Goal: Task Accomplishment & Management: Use online tool/utility

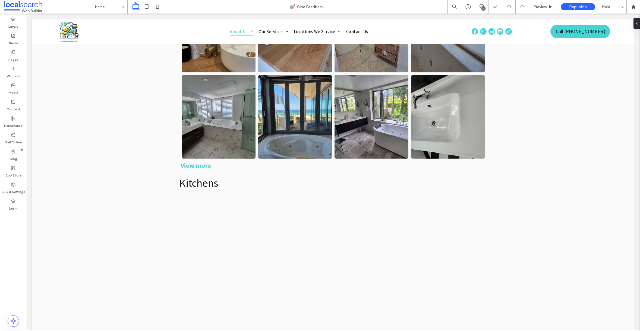
scroll to position [1554, 0]
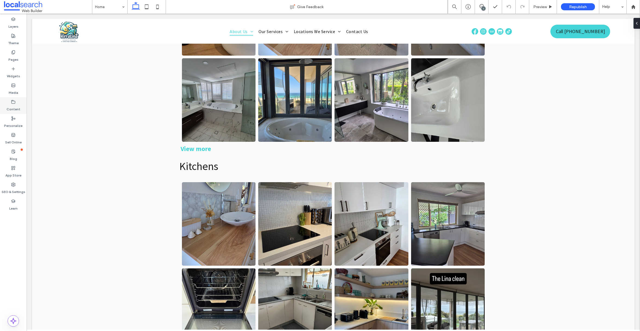
click at [11, 108] on label "Content" at bounding box center [14, 108] width 14 height 8
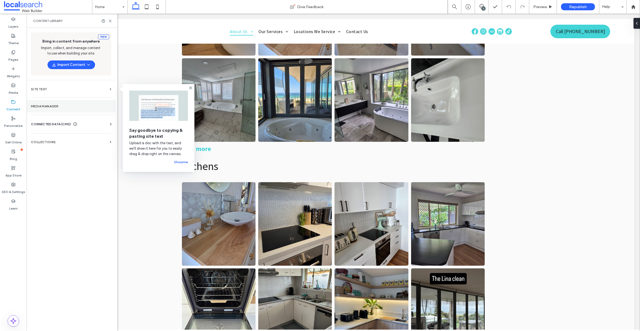
click at [46, 108] on section "Media Manager" at bounding box center [71, 106] width 89 height 12
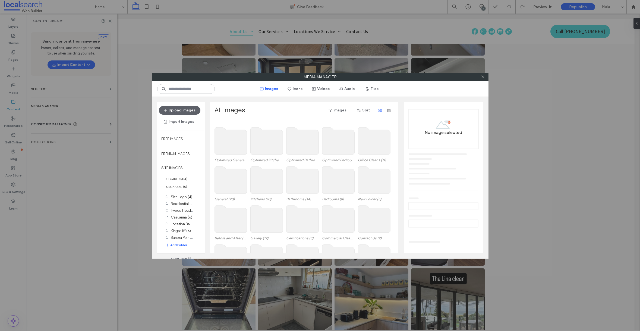
scroll to position [0, 0]
click at [172, 168] on label "SITE IMAGES" at bounding box center [181, 169] width 48 height 14
click at [179, 246] on button "Add Folder" at bounding box center [176, 245] width 22 height 5
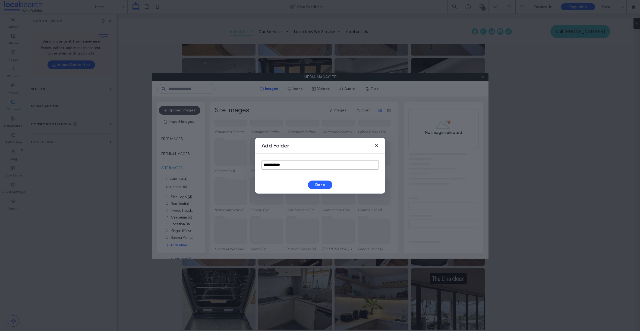
click at [286, 168] on input "**********" at bounding box center [319, 165] width 117 height 10
click at [286, 167] on input "**********" at bounding box center [319, 165] width 117 height 10
click at [283, 166] on input "**********" at bounding box center [319, 165] width 117 height 10
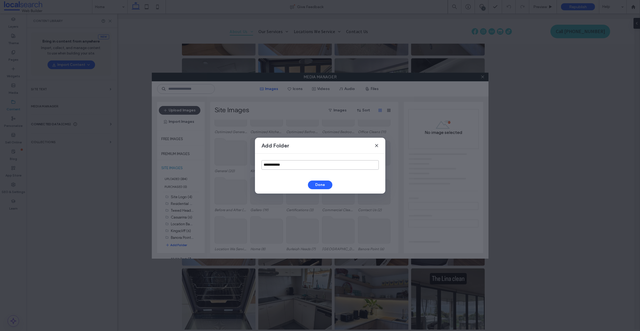
click at [283, 166] on input "**********" at bounding box center [319, 165] width 117 height 10
type input "*******"
click at [325, 188] on button "Done" at bounding box center [320, 185] width 24 height 9
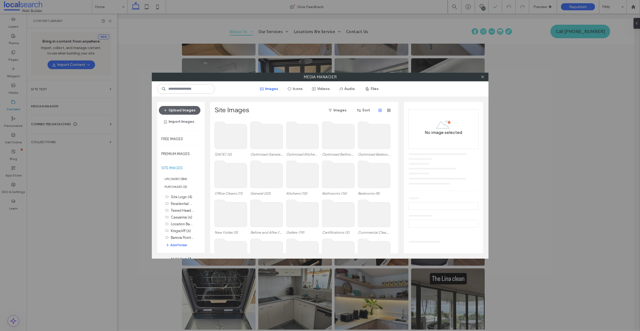
click at [226, 142] on use at bounding box center [230, 135] width 32 height 27
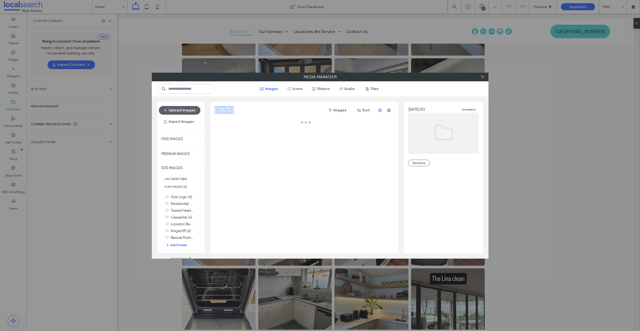
click at [227, 141] on div at bounding box center [305, 187] width 182 height 134
click at [186, 111] on button "Upload Images" at bounding box center [180, 110] width 42 height 9
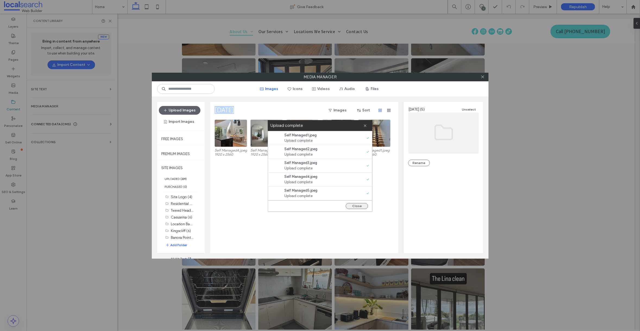
click at [357, 207] on button "Close" at bounding box center [357, 206] width 22 height 6
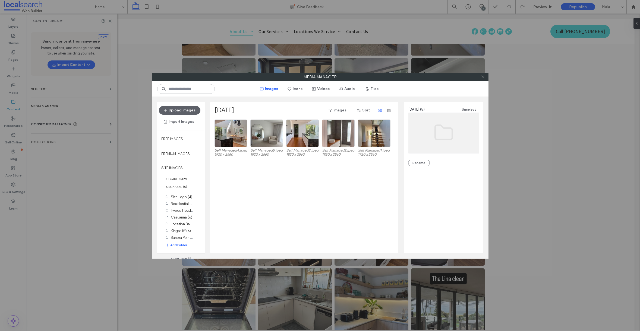
click at [481, 76] on icon at bounding box center [482, 77] width 4 height 4
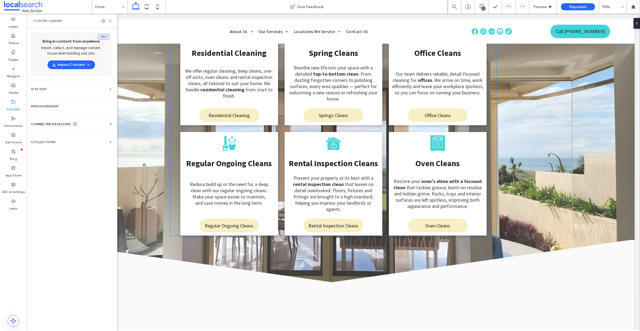
scroll to position [1183, 0]
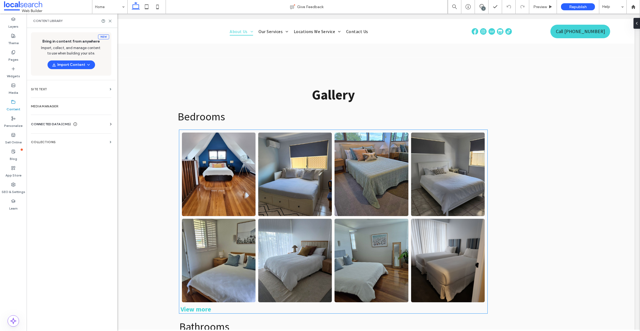
click at [294, 243] on link at bounding box center [295, 261] width 78 height 88
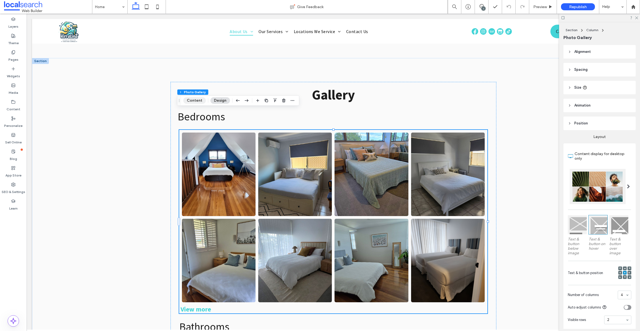
click at [194, 100] on button "Content" at bounding box center [194, 100] width 23 height 7
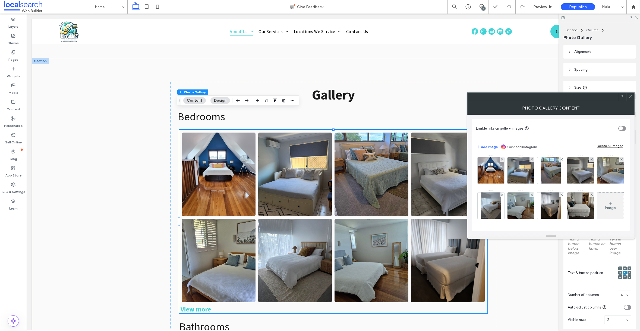
scroll to position [37, 0]
click at [597, 214] on div "Image" at bounding box center [610, 206] width 27 height 26
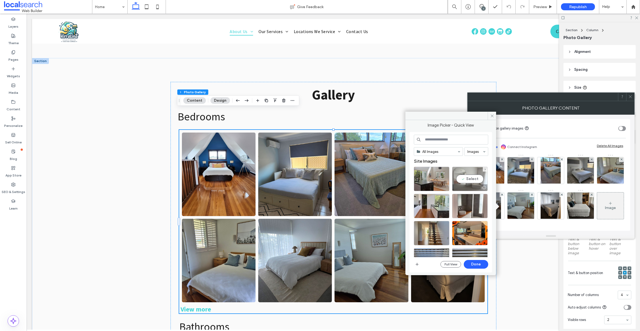
click at [476, 187] on div at bounding box center [469, 188] width 35 height 7
click at [491, 118] on span at bounding box center [491, 116] width 8 height 8
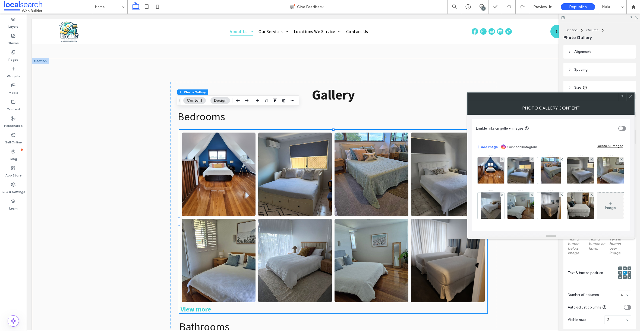
click at [597, 208] on div "Image" at bounding box center [610, 206] width 27 height 26
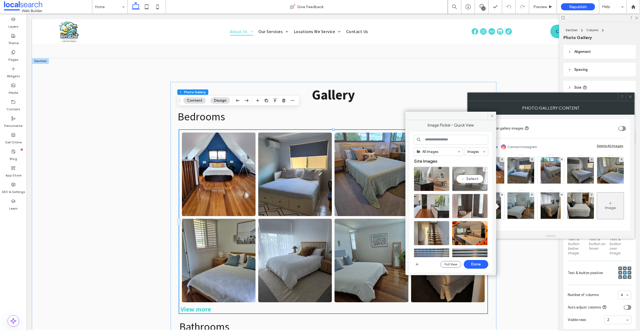
click at [468, 186] on div at bounding box center [469, 188] width 35 height 7
click at [480, 266] on button "Done" at bounding box center [476, 264] width 24 height 9
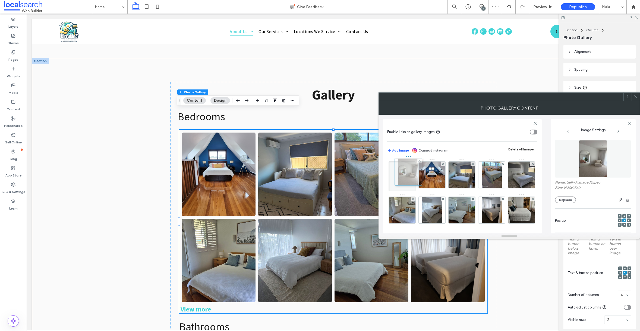
scroll to position [0, 0]
drag, startPoint x: 437, startPoint y: 215, endPoint x: 398, endPoint y: 178, distance: 53.9
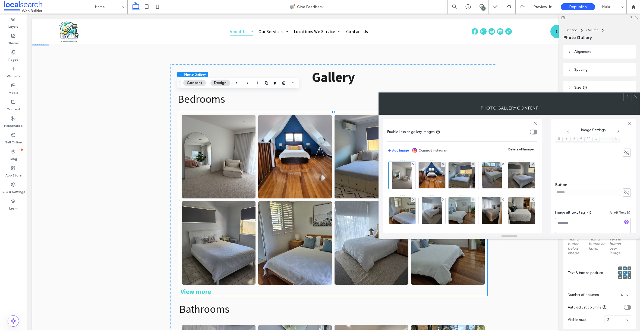
scroll to position [137, 0]
click at [624, 216] on icon "button" at bounding box center [626, 215] width 4 height 4
click at [428, 182] on img at bounding box center [432, 175] width 36 height 27
click at [470, 185] on img at bounding box center [462, 175] width 36 height 27
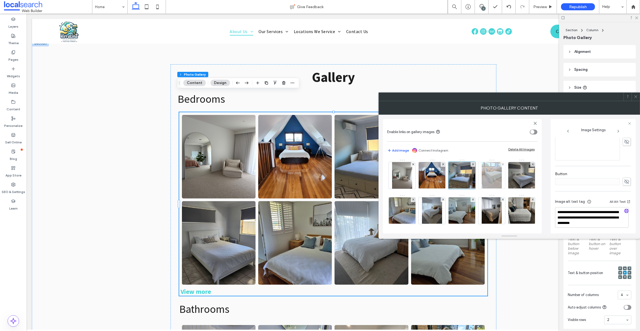
scroll to position [137, 0]
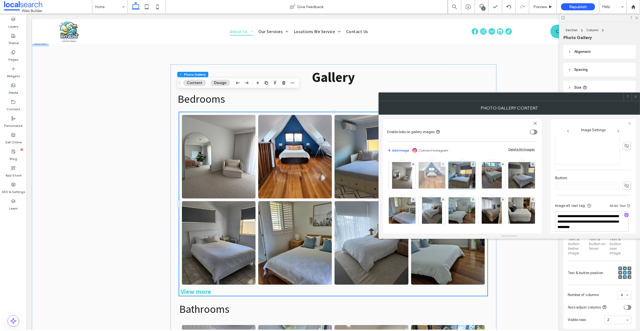
click at [433, 179] on img at bounding box center [432, 175] width 36 height 27
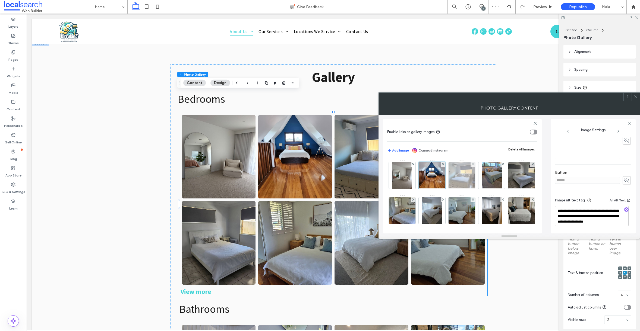
click at [465, 182] on img at bounding box center [462, 175] width 36 height 27
drag, startPoint x: 609, startPoint y: 221, endPoint x: 579, endPoint y: 216, distance: 30.8
click at [579, 216] on textarea "**********" at bounding box center [592, 216] width 74 height 21
click at [434, 183] on img at bounding box center [432, 175] width 36 height 27
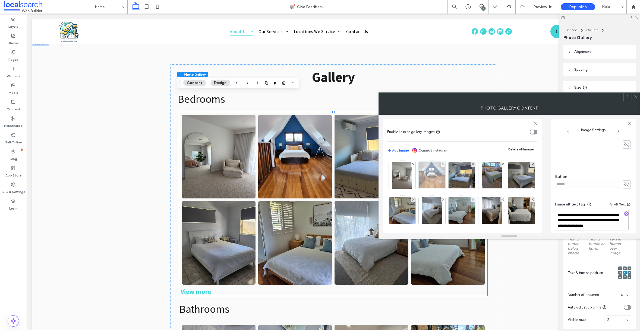
scroll to position [146, 0]
drag, startPoint x: 611, startPoint y: 223, endPoint x: 603, endPoint y: 222, distance: 7.9
click at [603, 222] on textarea "**********" at bounding box center [592, 216] width 74 height 21
paste textarea "**********"
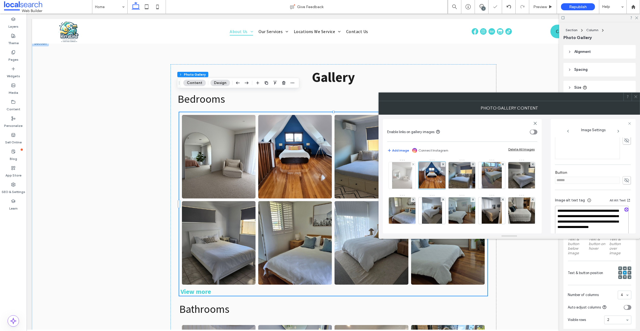
type textarea "**********"
click at [407, 185] on img at bounding box center [402, 175] width 20 height 27
click at [572, 218] on textarea at bounding box center [593, 218] width 76 height 15
click at [624, 215] on icon "button" at bounding box center [626, 215] width 4 height 4
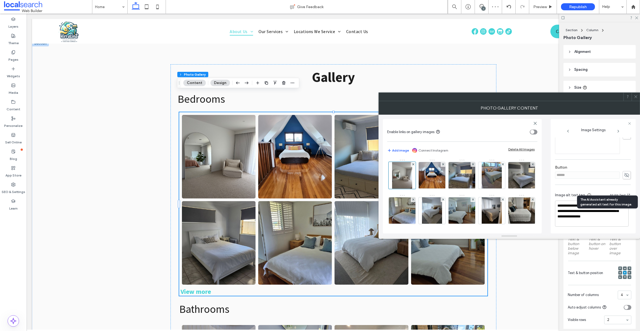
scroll to position [147, 0]
drag, startPoint x: 583, startPoint y: 226, endPoint x: 569, endPoint y: 222, distance: 14.7
click at [569, 222] on textarea "**********" at bounding box center [592, 214] width 74 height 26
paste textarea "**********"
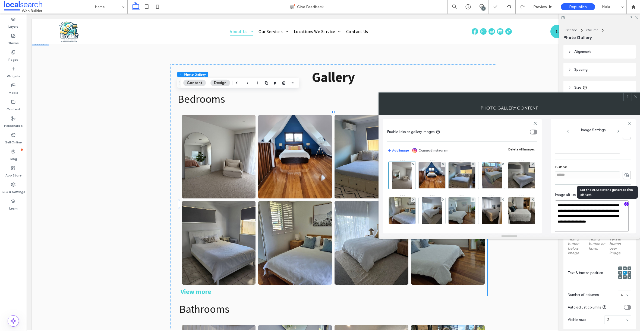
type textarea "**********"
click at [561, 187] on div "**********" at bounding box center [593, 114] width 76 height 248
click at [634, 97] on icon at bounding box center [636, 97] width 4 height 4
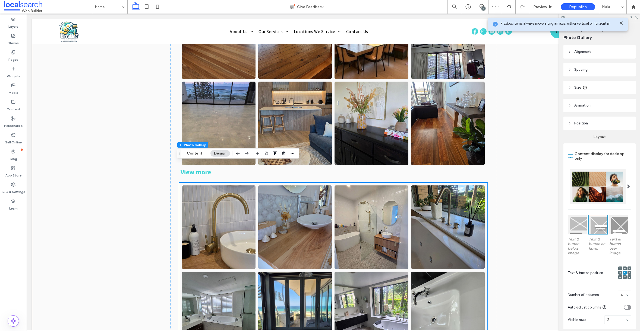
scroll to position [1761, 0]
click at [198, 154] on button "Content" at bounding box center [194, 153] width 23 height 7
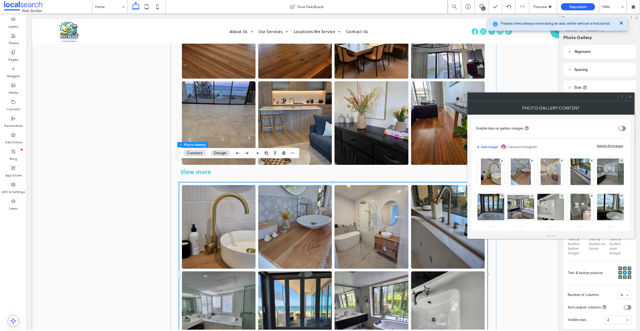
click at [631, 97] on icon at bounding box center [630, 97] width 4 height 4
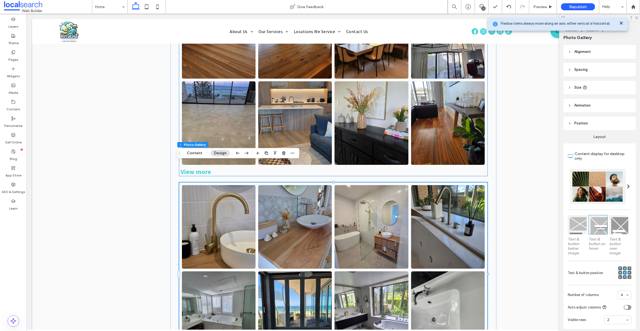
click at [293, 107] on link at bounding box center [295, 123] width 78 height 88
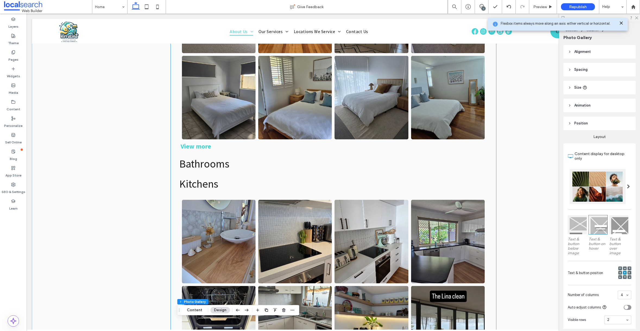
scroll to position [1398, 0]
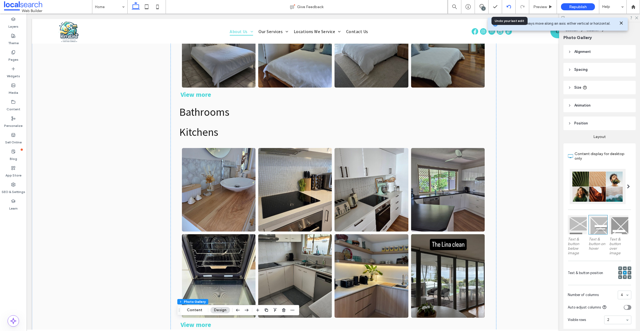
click at [510, 8] on icon at bounding box center [508, 7] width 4 height 4
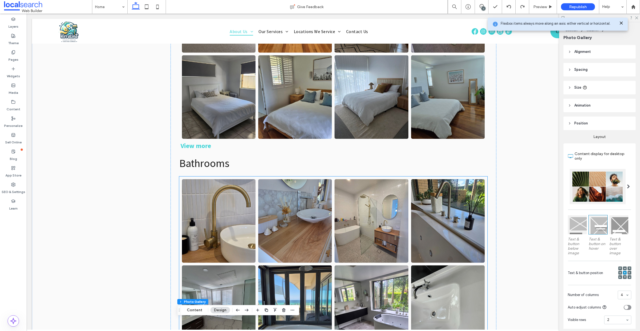
scroll to position [1344, 0]
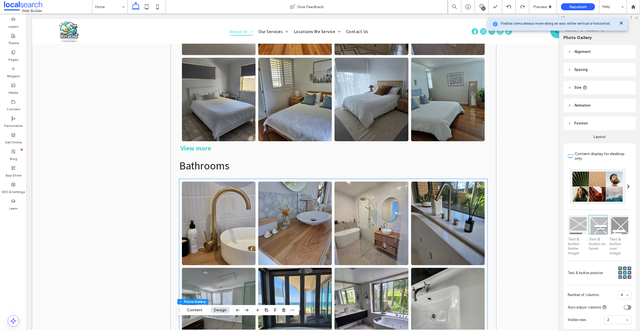
click at [236, 210] on link at bounding box center [218, 223] width 78 height 88
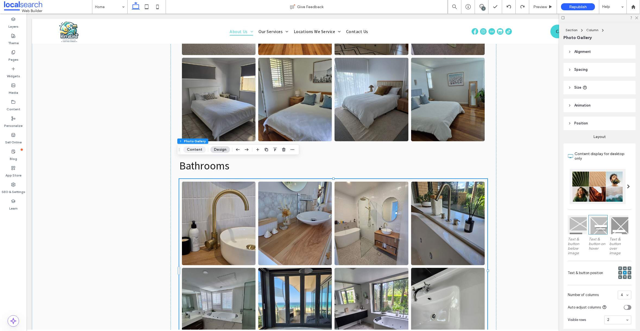
click at [198, 151] on button "Content" at bounding box center [194, 150] width 23 height 7
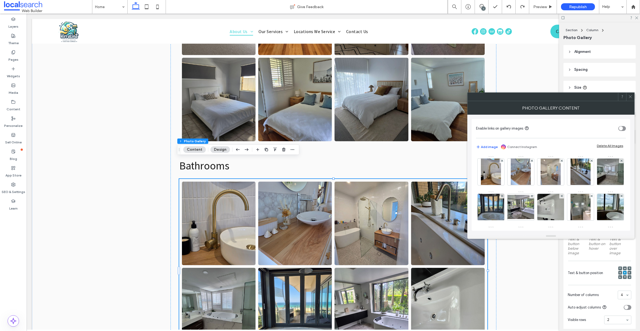
scroll to position [143, 0]
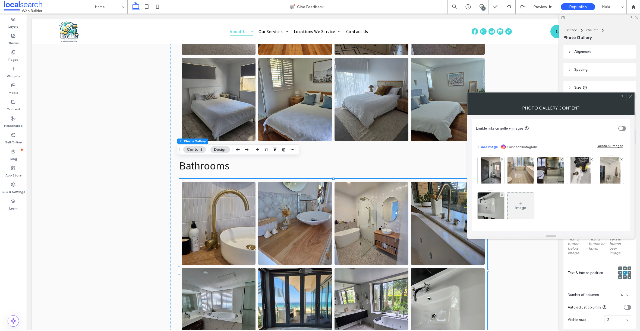
click at [526, 203] on div "Image" at bounding box center [520, 206] width 27 height 26
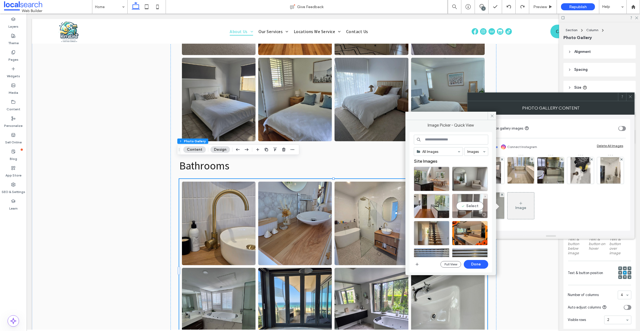
click at [464, 215] on div at bounding box center [469, 215] width 35 height 7
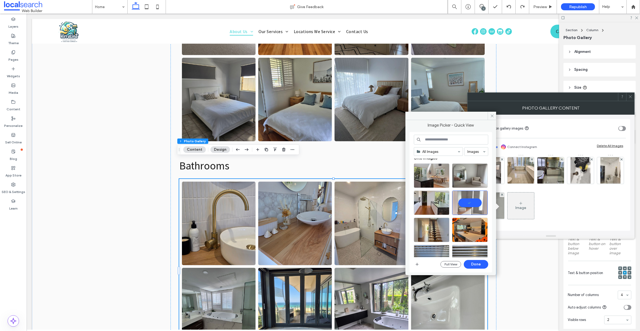
scroll to position [0, 0]
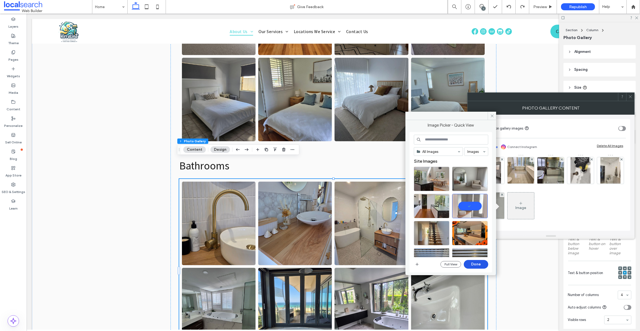
click at [478, 264] on button "Done" at bounding box center [476, 264] width 24 height 9
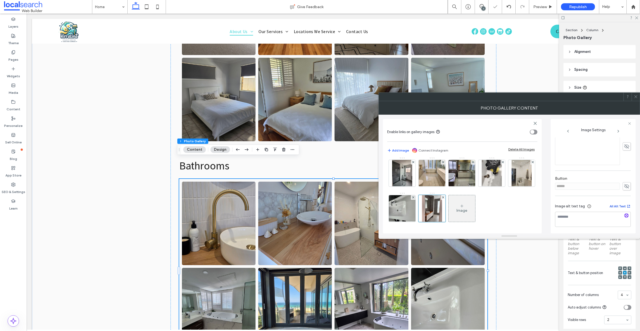
scroll to position [137, 0]
click at [624, 215] on icon "button" at bounding box center [626, 215] width 4 height 4
click at [571, 224] on textarea "**********" at bounding box center [592, 216] width 74 height 21
paste textarea "**********"
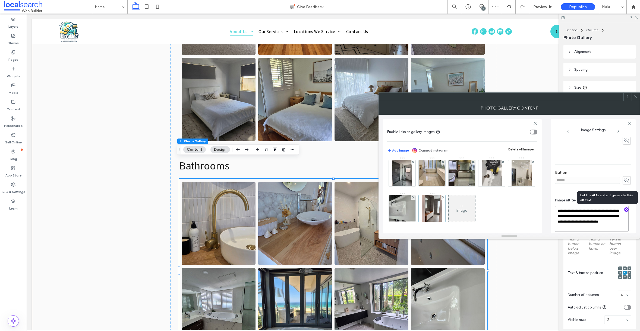
scroll to position [143, 0]
type textarea "**********"
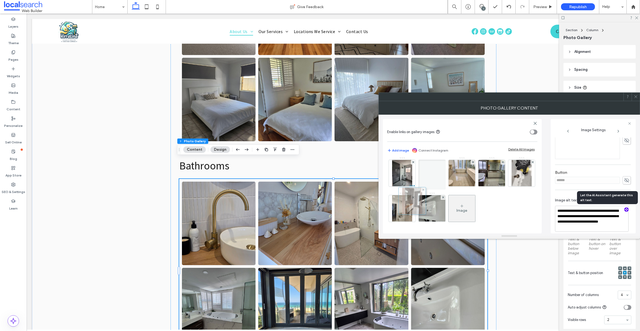
scroll to position [0, 0]
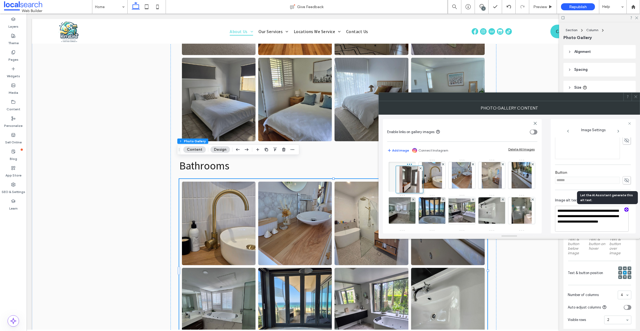
drag, startPoint x: 435, startPoint y: 217, endPoint x: 410, endPoint y: 187, distance: 39.1
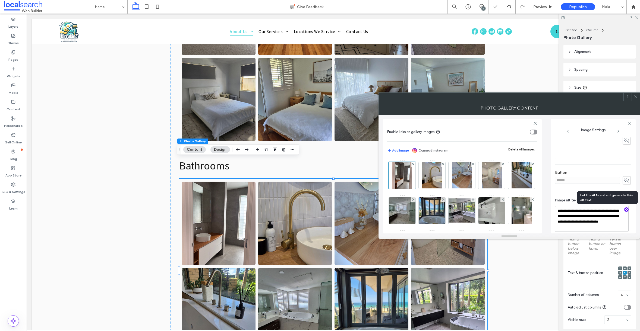
click at [634, 99] on span at bounding box center [636, 97] width 4 height 8
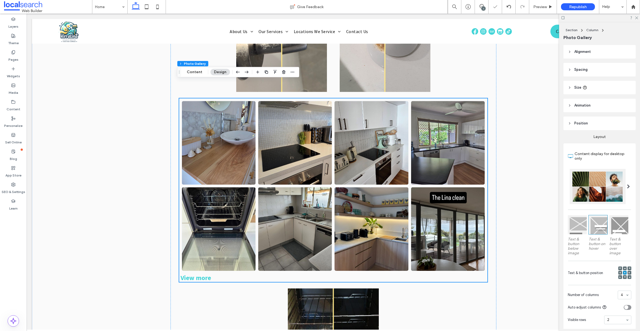
scroll to position [2034, 0]
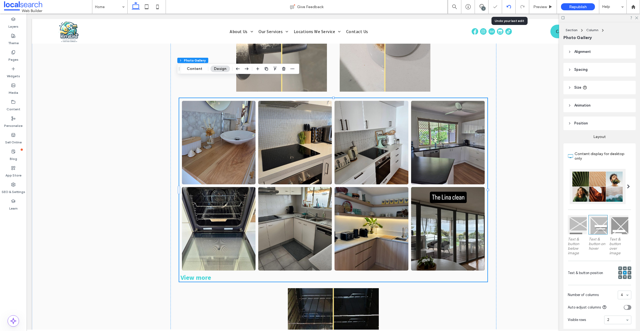
click at [510, 8] on icon at bounding box center [508, 7] width 4 height 4
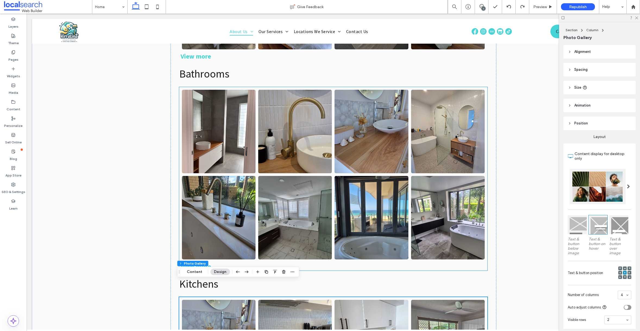
scroll to position [1432, 0]
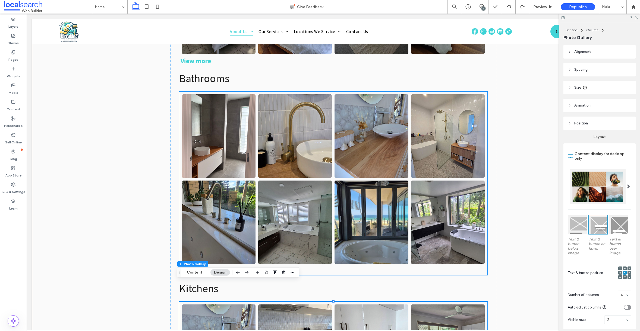
click at [236, 145] on link at bounding box center [218, 136] width 78 height 88
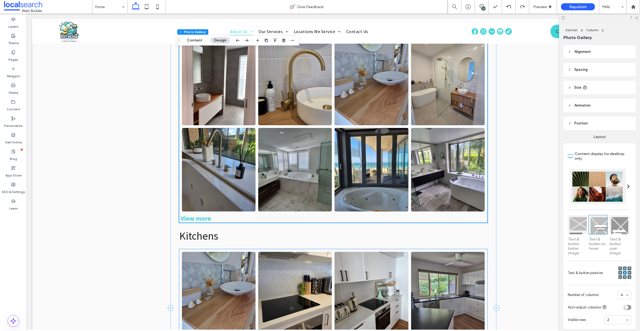
scroll to position [1601, 0]
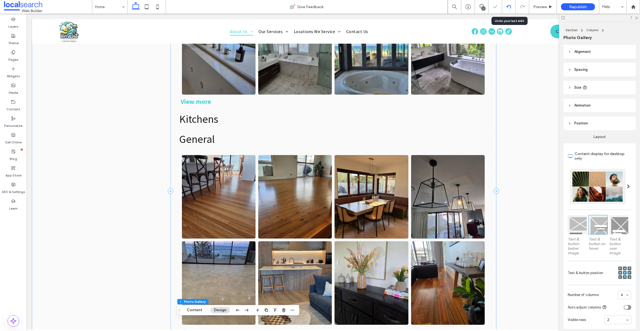
click at [506, 4] on div at bounding box center [509, 7] width 14 height 14
click at [509, 9] on div at bounding box center [509, 7] width 14 height 14
click at [510, 10] on div at bounding box center [509, 7] width 14 height 14
click at [507, 6] on icon at bounding box center [508, 7] width 4 height 4
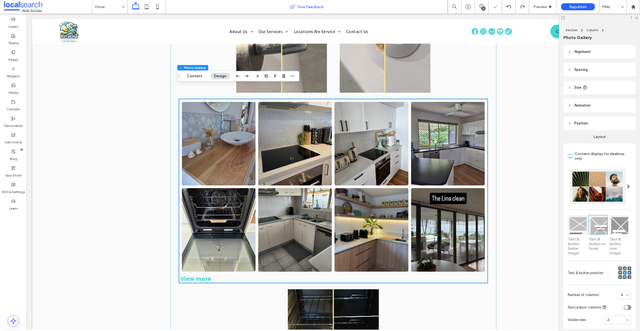
scroll to position [2034, 0]
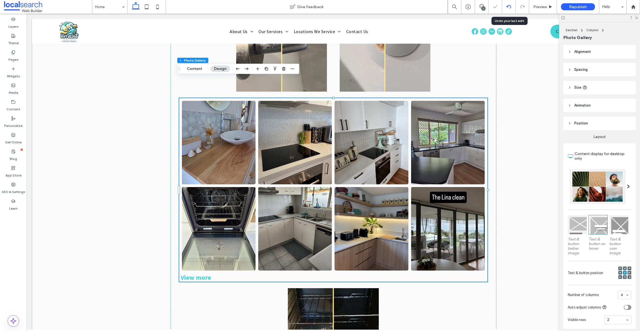
click at [511, 6] on icon at bounding box center [508, 7] width 4 height 4
click at [509, 8] on div at bounding box center [320, 165] width 640 height 331
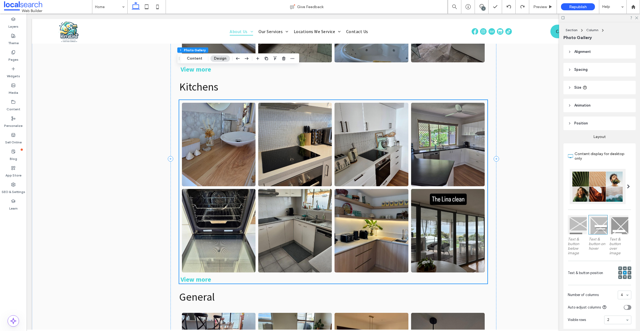
scroll to position [1606, 0]
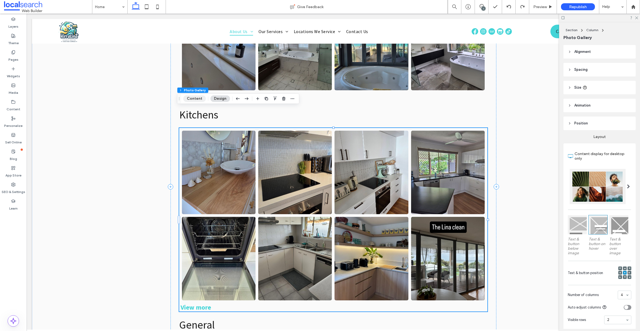
click at [197, 100] on button "Content" at bounding box center [194, 99] width 23 height 7
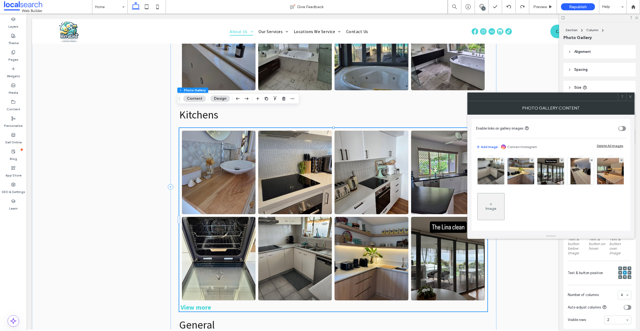
scroll to position [37, 0]
click at [504, 201] on div "Image" at bounding box center [490, 206] width 27 height 26
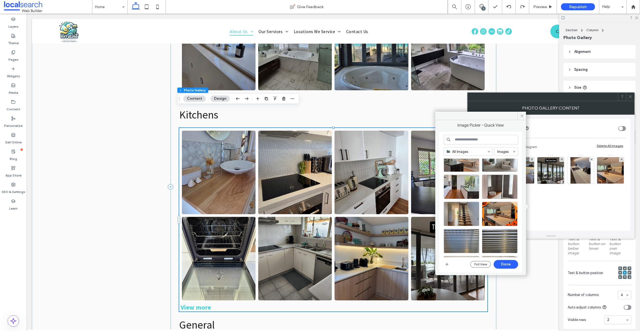
scroll to position [0, 0]
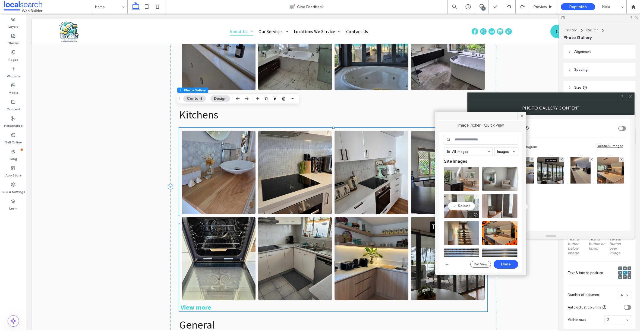
click at [458, 207] on div "Select" at bounding box center [462, 206] width 36 height 24
click at [454, 184] on div "Select" at bounding box center [462, 179] width 36 height 24
click at [464, 182] on div at bounding box center [462, 179] width 36 height 24
click at [501, 262] on button "Done" at bounding box center [505, 264] width 24 height 9
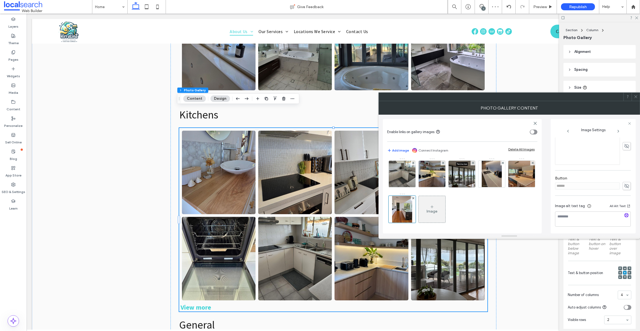
scroll to position [137, 0]
click at [624, 215] on icon "button" at bounding box center [626, 215] width 4 height 4
drag, startPoint x: 588, startPoint y: 225, endPoint x: 592, endPoint y: 229, distance: 6.0
click at [586, 228] on textarea "**********" at bounding box center [592, 221] width 74 height 21
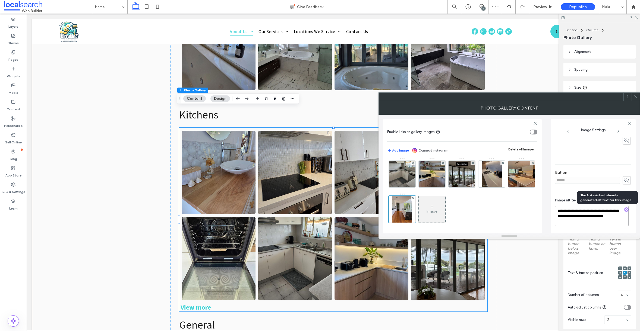
drag, startPoint x: 586, startPoint y: 228, endPoint x: 606, endPoint y: 230, distance: 20.4
click at [606, 230] on div "**********" at bounding box center [593, 213] width 76 height 40
paste textarea "**********"
type textarea "**********"
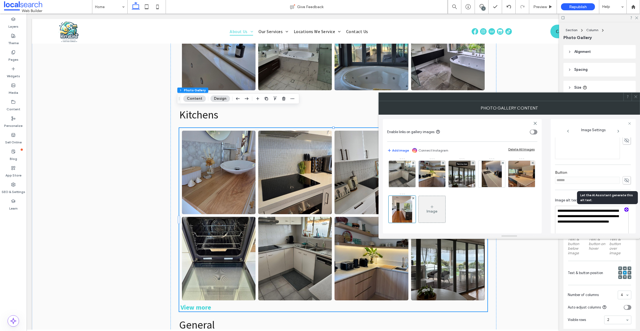
click at [437, 212] on div "Image" at bounding box center [431, 211] width 11 height 5
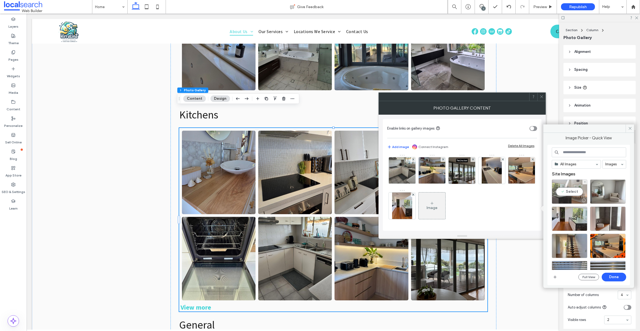
click at [569, 198] on div at bounding box center [569, 200] width 35 height 7
click at [618, 279] on button "Done" at bounding box center [613, 277] width 24 height 9
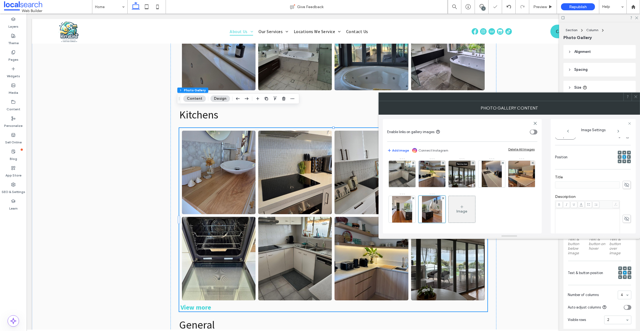
scroll to position [137, 0]
click at [624, 216] on icon "button" at bounding box center [626, 215] width 4 height 4
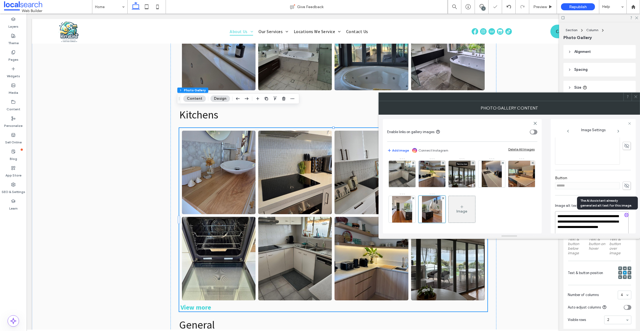
scroll to position [147, 0]
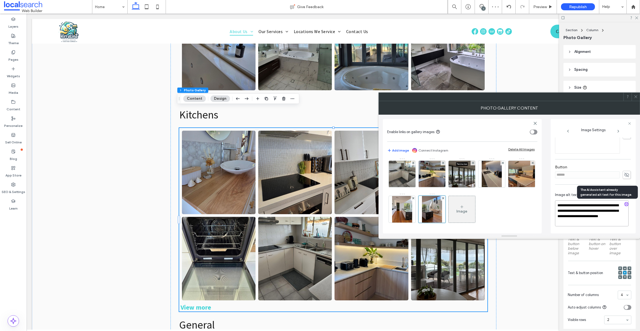
drag, startPoint x: 583, startPoint y: 232, endPoint x: 580, endPoint y: 224, distance: 8.7
click at [580, 224] on textarea "**********" at bounding box center [592, 214] width 74 height 26
paste textarea "**********"
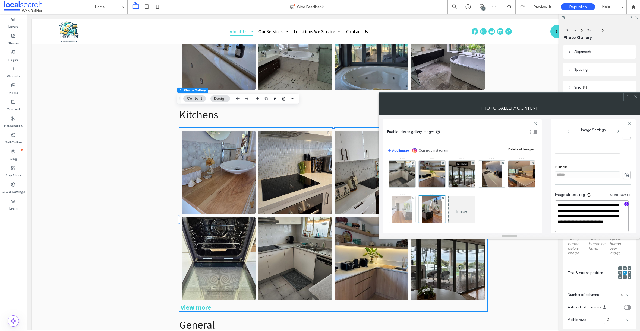
type textarea "**********"
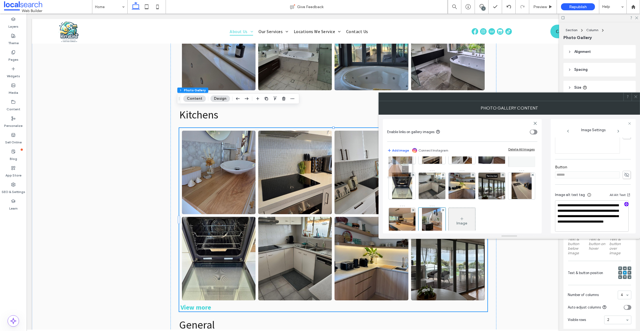
scroll to position [0, 0]
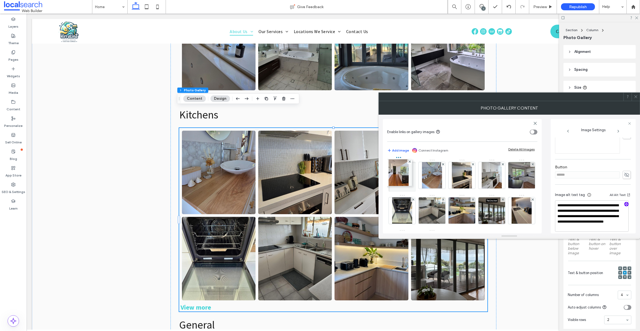
drag, startPoint x: 463, startPoint y: 211, endPoint x: 397, endPoint y: 176, distance: 74.2
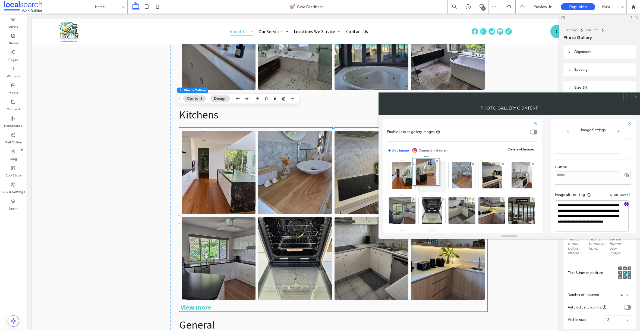
drag, startPoint x: 490, startPoint y: 183, endPoint x: 424, endPoint y: 184, distance: 66.5
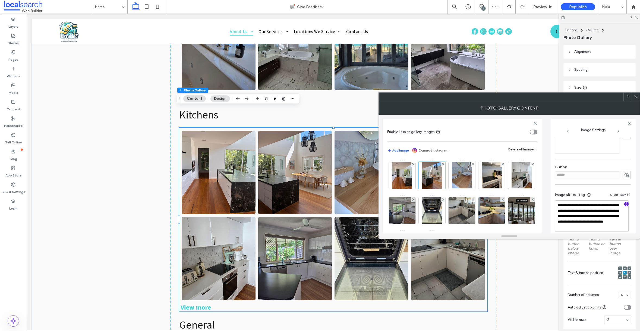
click at [634, 98] on use at bounding box center [635, 97] width 3 height 3
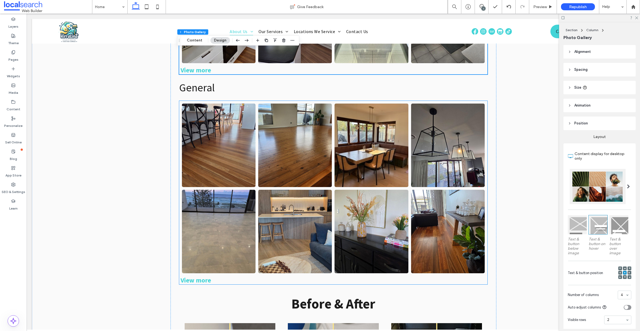
scroll to position [1842, 0]
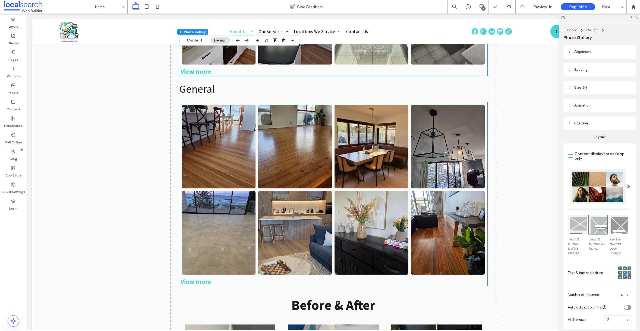
click at [313, 154] on link at bounding box center [295, 147] width 78 height 88
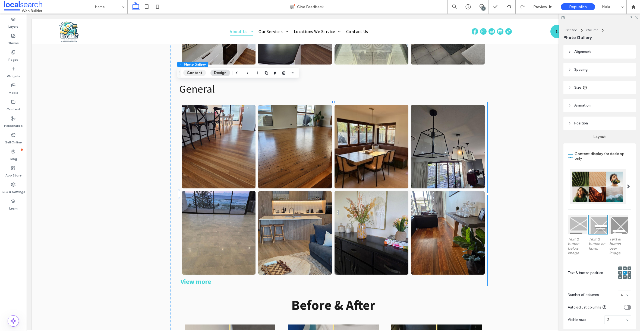
click at [202, 72] on button "Content" at bounding box center [194, 73] width 23 height 7
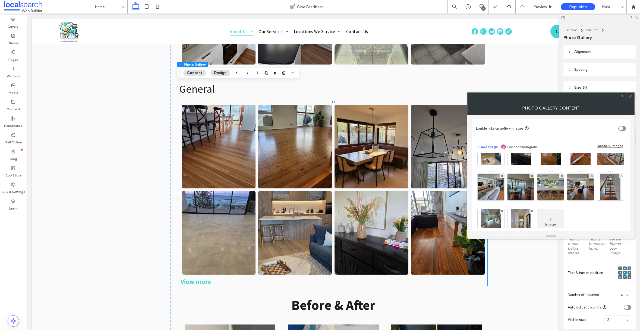
scroll to position [107, 0]
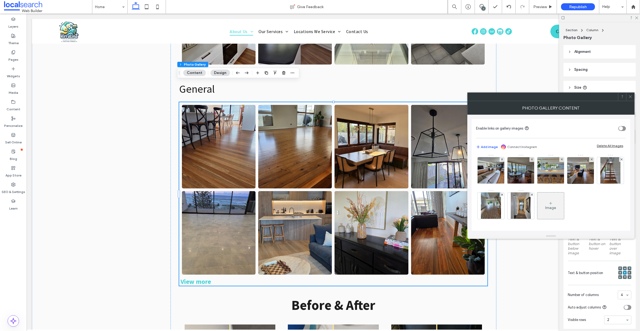
click at [537, 204] on div "Image" at bounding box center [550, 206] width 27 height 26
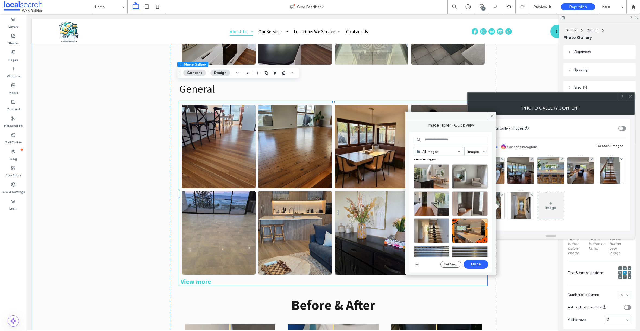
scroll to position [0, 0]
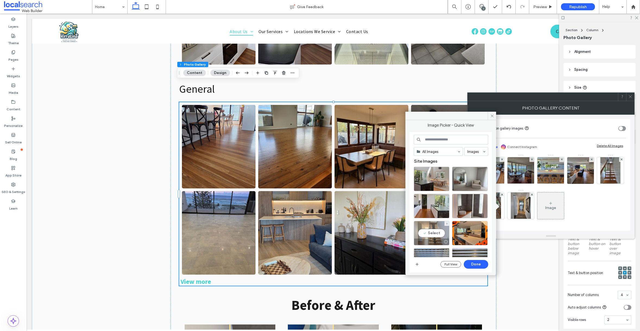
click at [432, 239] on div at bounding box center [431, 242] width 35 height 7
click at [473, 265] on button "Done" at bounding box center [476, 264] width 24 height 9
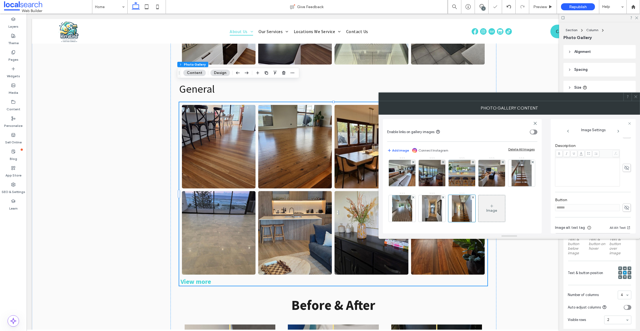
scroll to position [137, 0]
click at [624, 215] on icon "button" at bounding box center [626, 215] width 4 height 4
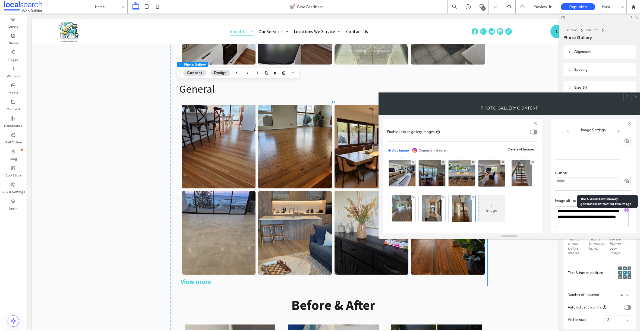
scroll to position [142, 0]
click at [576, 222] on textarea "**********" at bounding box center [592, 216] width 74 height 21
paste textarea "**********"
type textarea "**********"
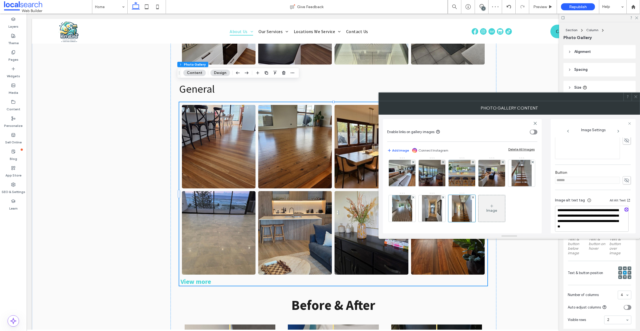
drag, startPoint x: 609, startPoint y: 169, endPoint x: 621, endPoint y: 143, distance: 29.5
click at [609, 169] on div "Button ******" at bounding box center [593, 178] width 76 height 20
click at [635, 95] on icon at bounding box center [636, 97] width 4 height 4
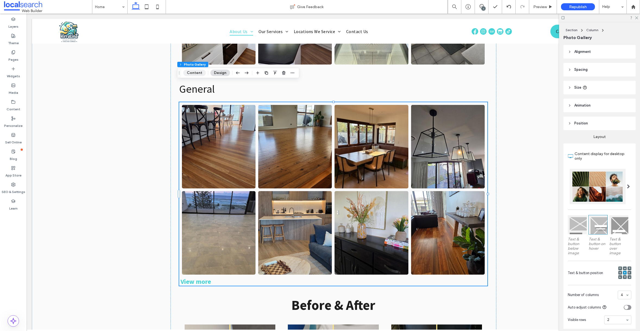
click at [191, 71] on button "Content" at bounding box center [194, 73] width 23 height 7
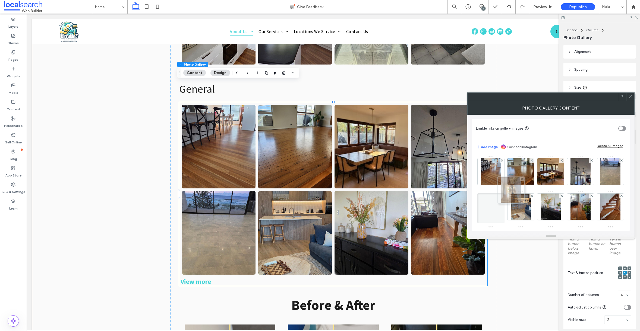
scroll to position [0, 0]
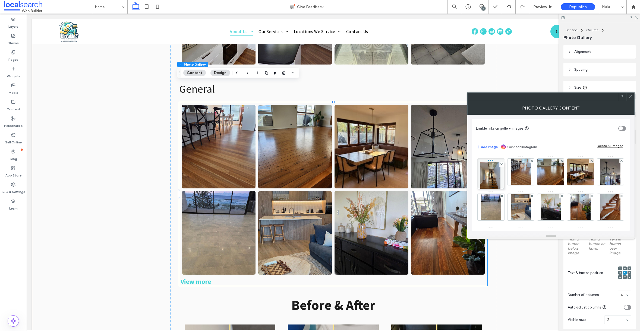
drag, startPoint x: 523, startPoint y: 212, endPoint x: 490, endPoint y: 181, distance: 45.3
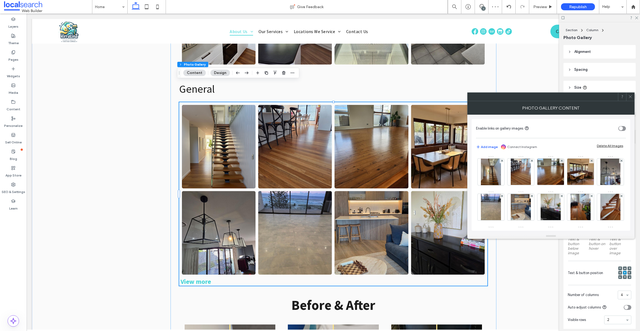
click at [630, 96] on icon at bounding box center [630, 97] width 4 height 4
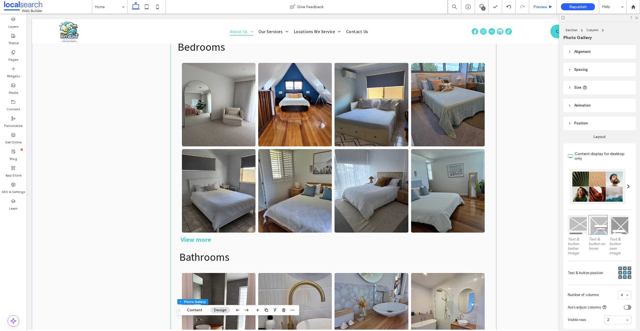
scroll to position [1242, 0]
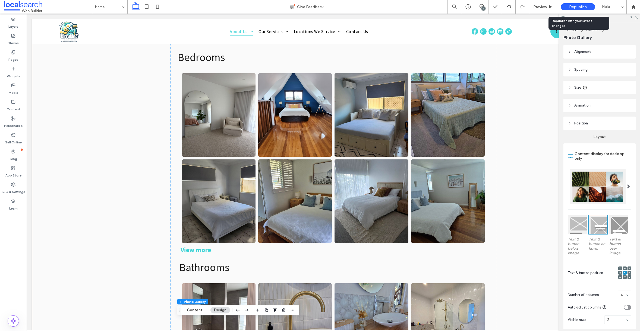
click at [579, 7] on span "Republish" at bounding box center [578, 7] width 18 height 5
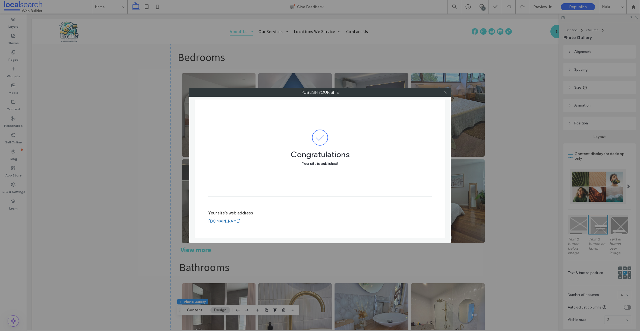
click at [444, 93] on icon at bounding box center [445, 92] width 4 height 4
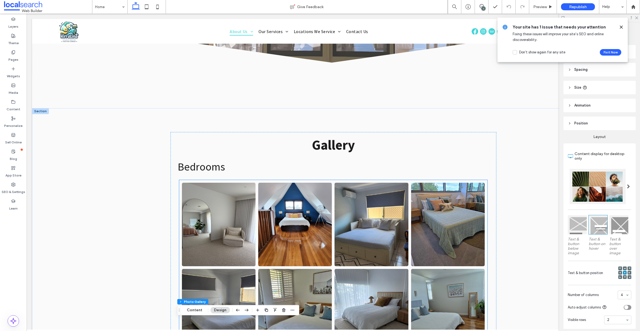
scroll to position [1160, 0]
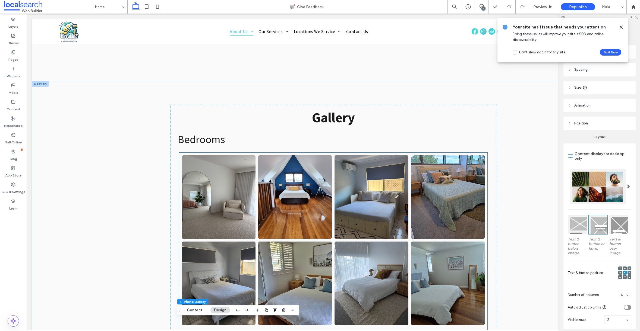
click at [210, 184] on link at bounding box center [218, 197] width 78 height 88
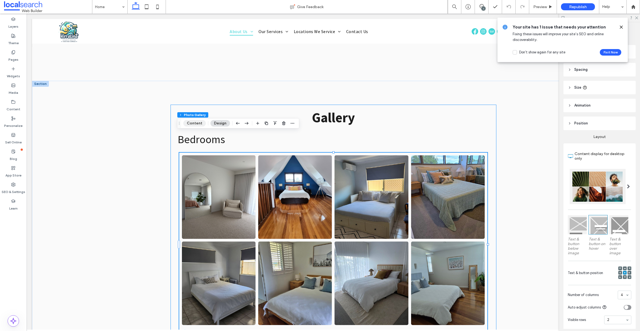
click at [191, 124] on button "Content" at bounding box center [194, 123] width 23 height 7
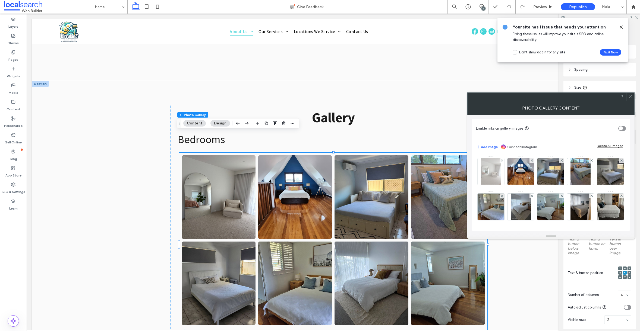
scroll to position [0, 0]
click at [489, 177] on img at bounding box center [491, 172] width 20 height 27
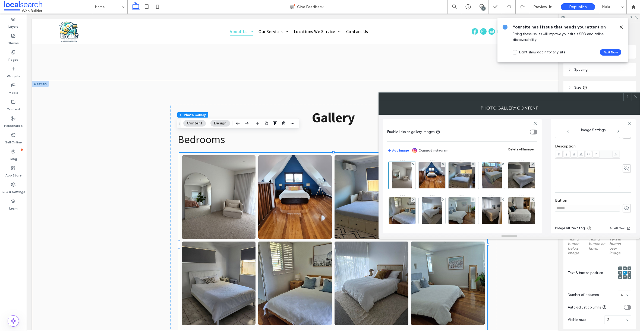
scroll to position [153, 0]
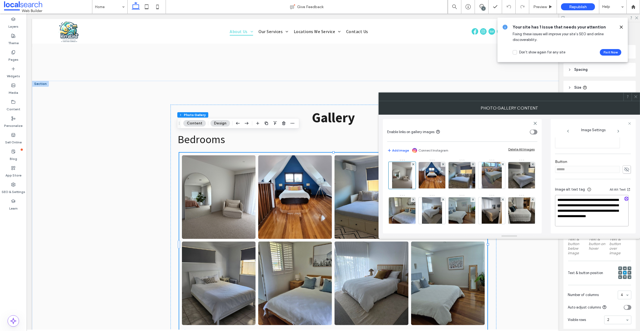
drag, startPoint x: 598, startPoint y: 221, endPoint x: 549, endPoint y: 200, distance: 53.1
click at [549, 201] on div "**********" at bounding box center [509, 174] width 253 height 119
click at [635, 96] on icon at bounding box center [636, 97] width 4 height 4
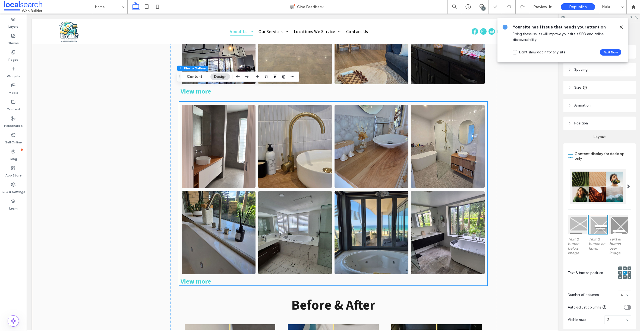
scroll to position [1846, 0]
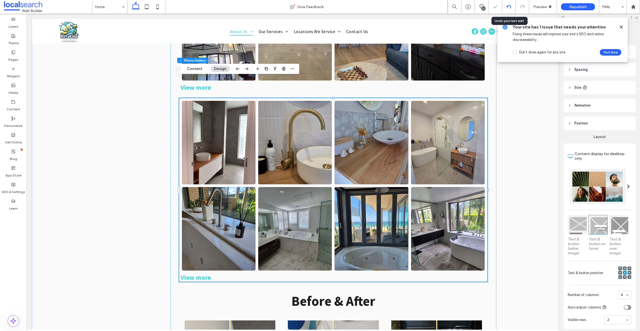
click at [506, 7] on div at bounding box center [508, 7] width 13 height 4
click at [193, 70] on button "Content" at bounding box center [194, 69] width 23 height 7
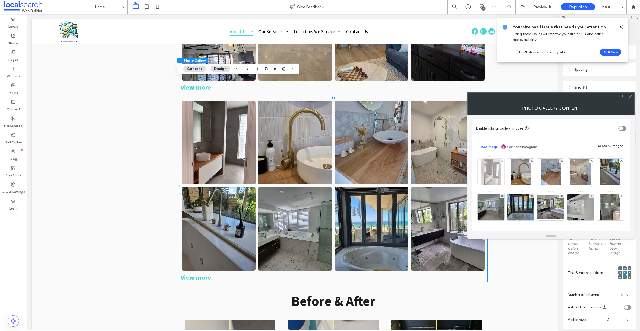
click at [489, 179] on img at bounding box center [491, 172] width 20 height 27
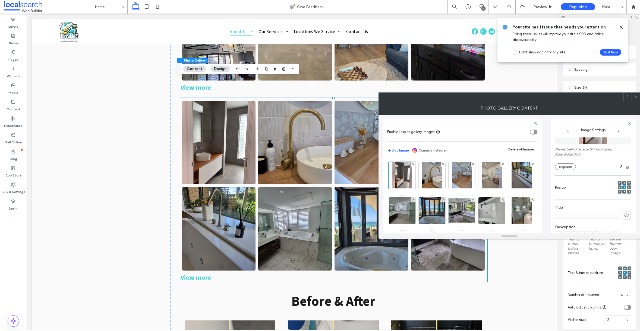
scroll to position [147, 0]
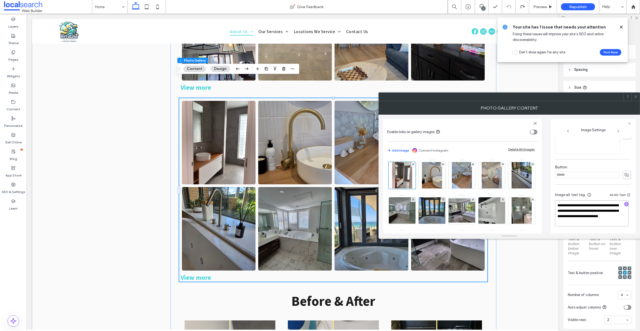
click at [588, 207] on textarea "**********" at bounding box center [592, 214] width 74 height 26
click at [635, 96] on use at bounding box center [635, 97] width 3 height 3
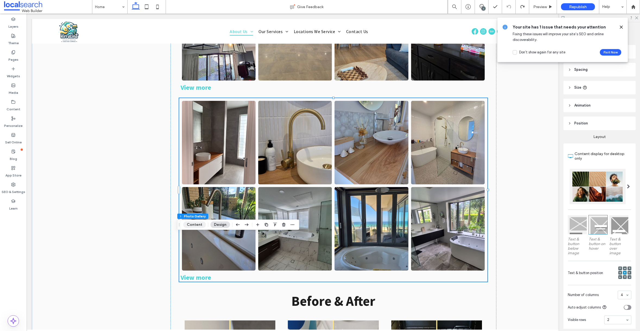
click at [193, 225] on button "Content" at bounding box center [194, 225] width 23 height 7
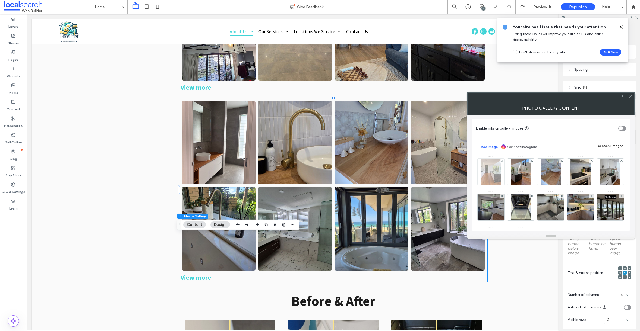
click at [495, 177] on img at bounding box center [491, 172] width 20 height 27
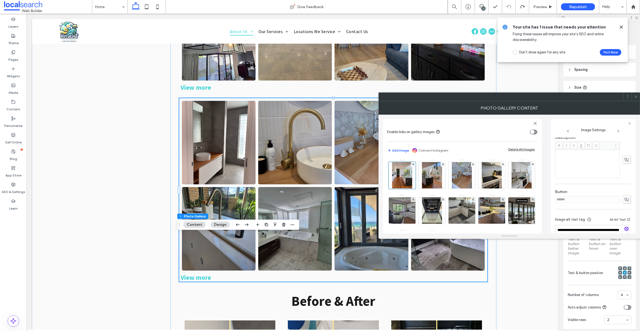
scroll to position [153, 0]
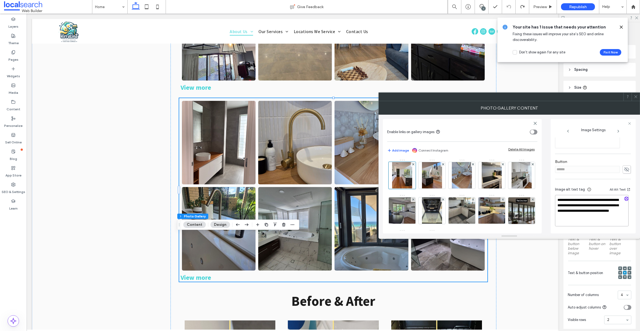
click at [581, 203] on textarea "**********" at bounding box center [592, 210] width 74 height 31
click at [434, 180] on img at bounding box center [432, 175] width 20 height 27
click at [594, 209] on textarea "**********" at bounding box center [592, 210] width 74 height 31
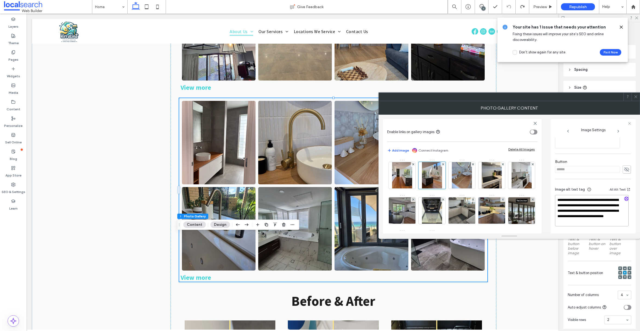
click at [594, 209] on textarea "**********" at bounding box center [592, 210] width 74 height 31
click at [635, 97] on icon at bounding box center [636, 97] width 4 height 4
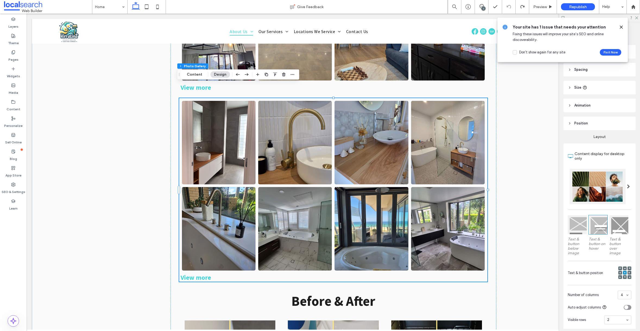
click at [197, 79] on div "Section Column Photo Gallery Content Design" at bounding box center [238, 74] width 122 height 10
click at [197, 75] on button "Content" at bounding box center [194, 74] width 23 height 7
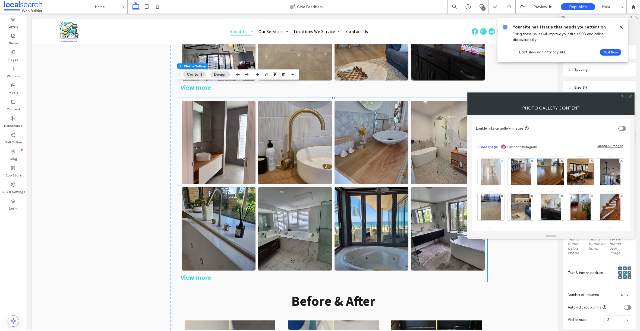
click at [481, 175] on img at bounding box center [491, 172] width 20 height 27
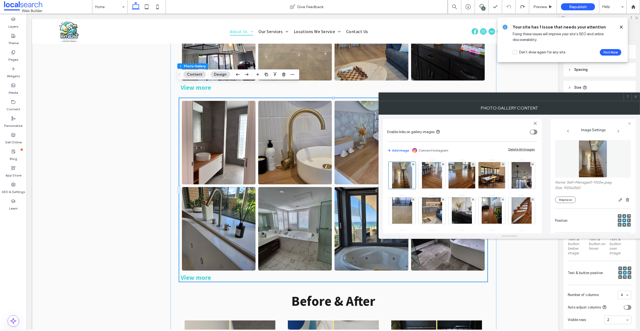
scroll to position [147, 0]
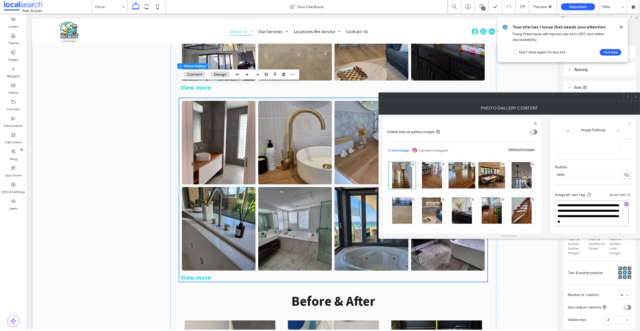
drag, startPoint x: 612, startPoint y: 223, endPoint x: 533, endPoint y: 192, distance: 85.0
click at [534, 192] on div "**********" at bounding box center [509, 174] width 253 height 119
click at [635, 97] on icon at bounding box center [636, 97] width 4 height 4
